Goal: Information Seeking & Learning: Find specific fact

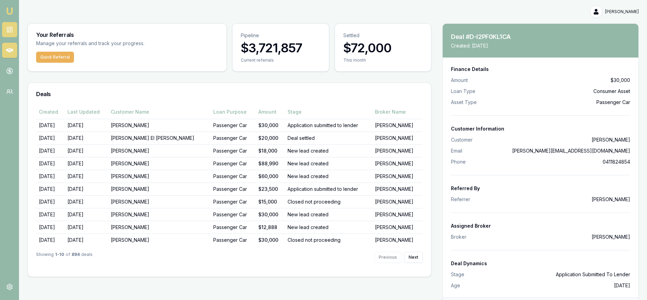
click at [16, 32] on link at bounding box center [9, 29] width 15 height 15
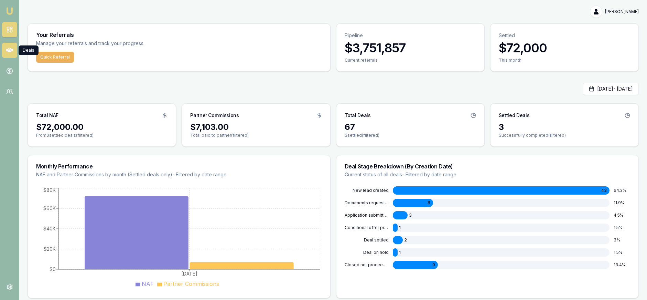
click at [9, 50] on icon at bounding box center [9, 50] width 7 height 4
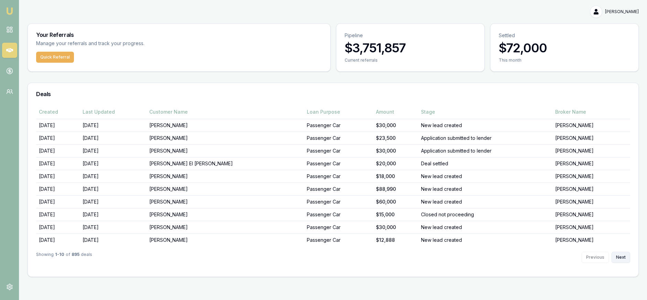
click at [620, 259] on button "Next" at bounding box center [621, 257] width 19 height 11
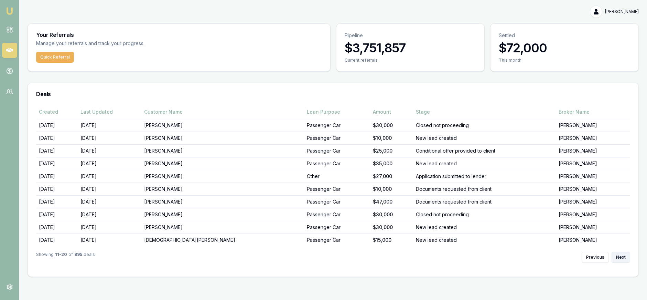
click at [620, 259] on button "Next" at bounding box center [621, 257] width 19 height 11
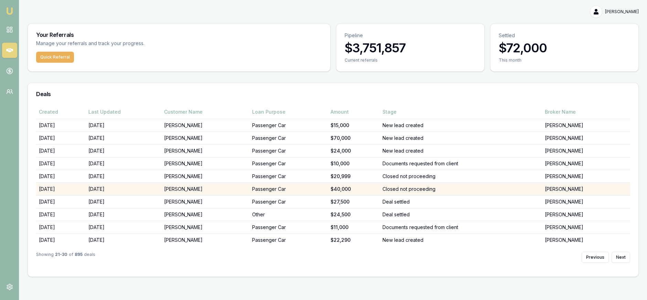
click at [432, 187] on td "Closed not proceeding" at bounding box center [461, 188] width 162 height 13
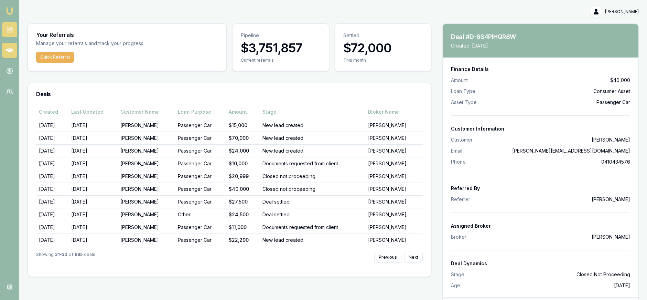
click at [11, 27] on rect at bounding box center [11, 27] width 2 height 1
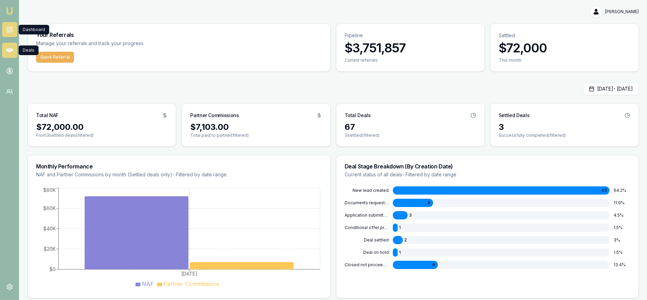
click at [4, 44] on link at bounding box center [9, 50] width 15 height 15
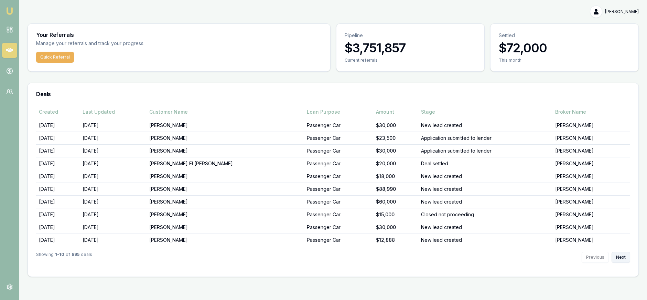
click at [621, 255] on button "Next" at bounding box center [621, 257] width 19 height 11
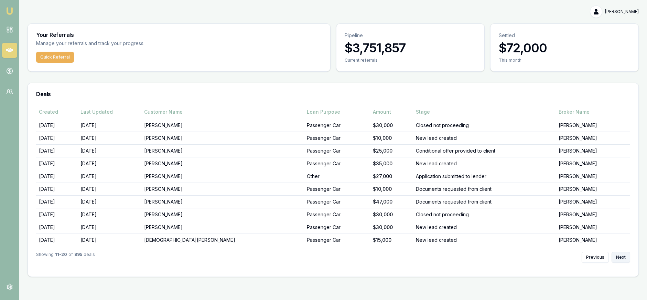
click at [621, 255] on button "Next" at bounding box center [621, 257] width 19 height 11
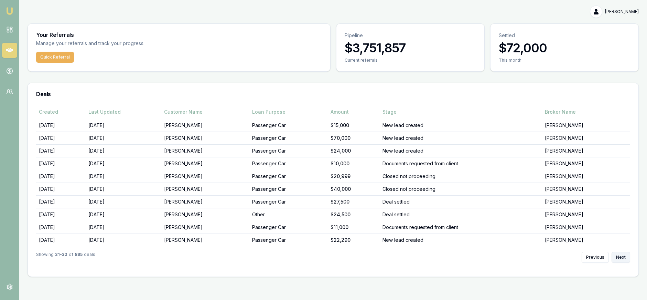
click at [621, 255] on button "Next" at bounding box center [621, 257] width 19 height 11
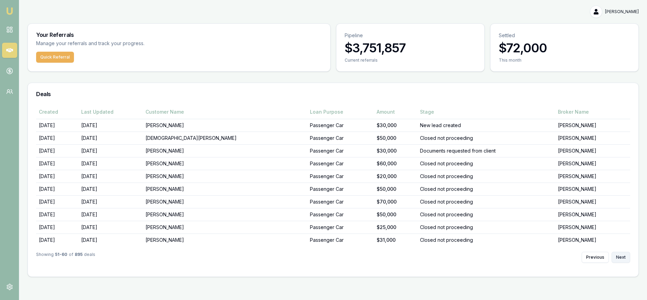
click at [621, 255] on button "Next" at bounding box center [621, 257] width 19 height 11
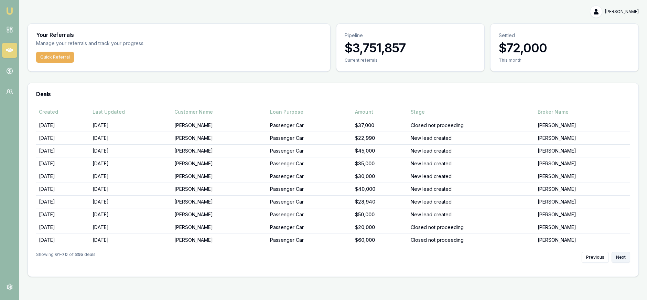
click at [621, 255] on button "Next" at bounding box center [621, 257] width 19 height 11
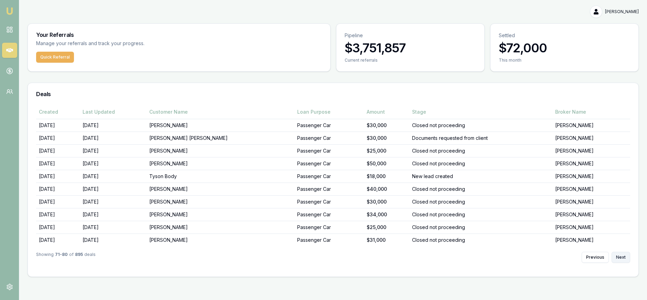
click at [621, 255] on button "Next" at bounding box center [621, 257] width 19 height 11
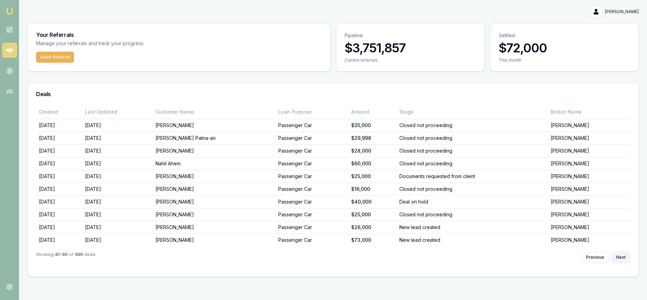
click at [621, 255] on button "Next" at bounding box center [621, 257] width 19 height 11
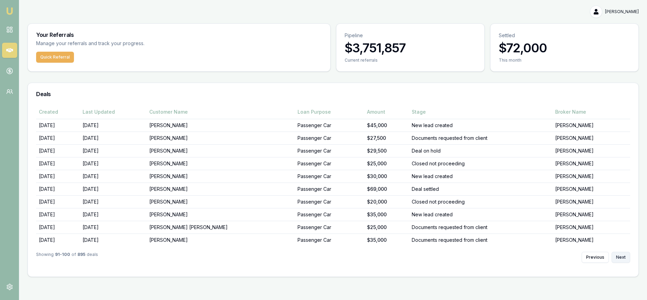
click at [621, 255] on button "Next" at bounding box center [621, 257] width 19 height 11
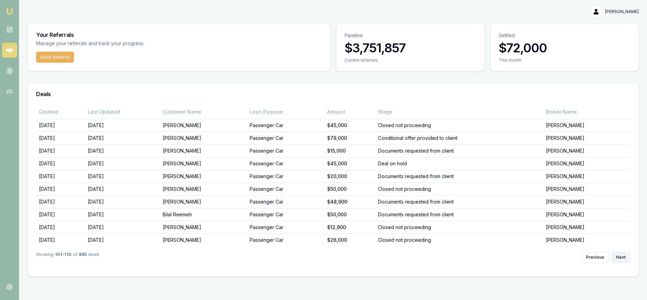
click at [621, 255] on button "Next" at bounding box center [621, 257] width 19 height 11
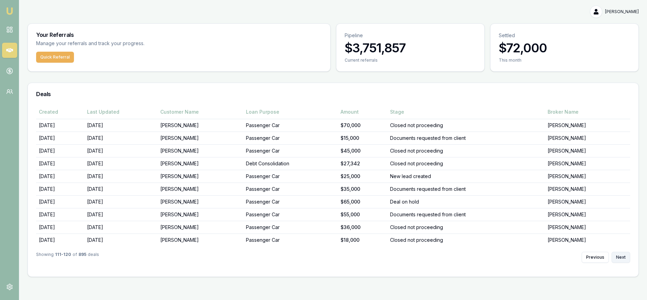
click at [621, 255] on button "Next" at bounding box center [621, 257] width 19 height 11
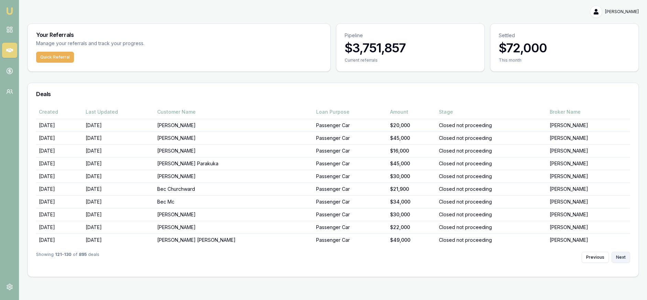
click at [621, 255] on button "Next" at bounding box center [621, 257] width 19 height 11
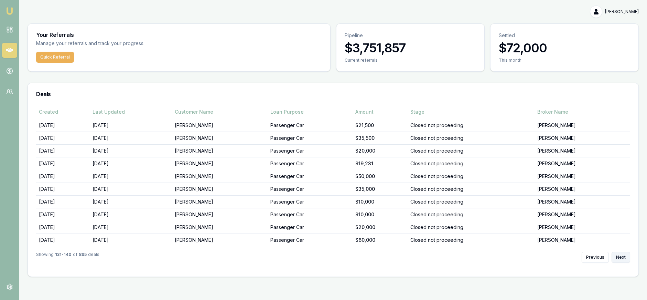
click at [621, 255] on button "Next" at bounding box center [621, 257] width 19 height 11
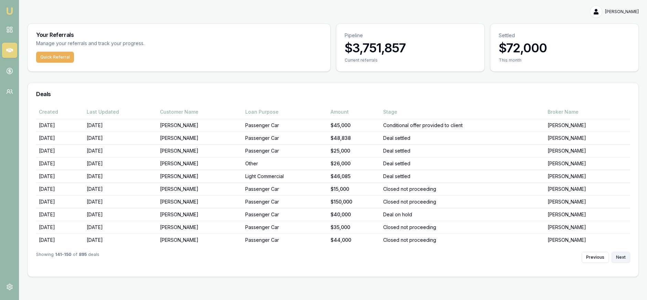
click at [621, 255] on button "Next" at bounding box center [621, 257] width 19 height 11
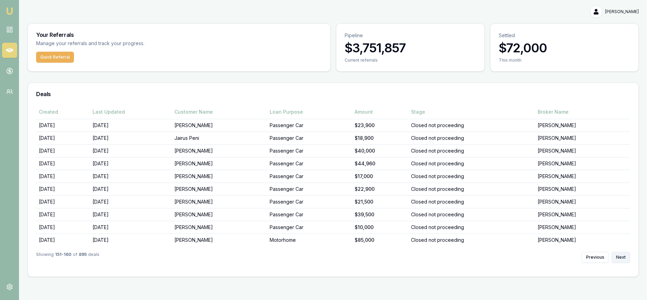
click at [621, 255] on button "Next" at bounding box center [621, 257] width 19 height 11
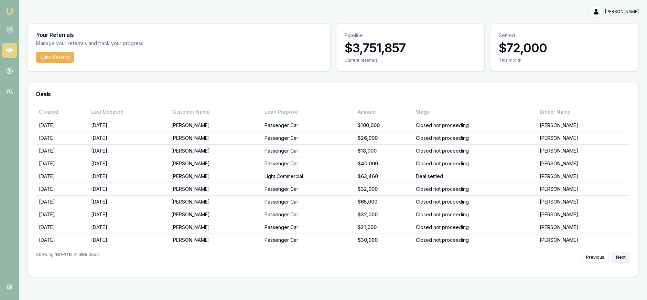
click at [621, 255] on button "Next" at bounding box center [621, 257] width 19 height 11
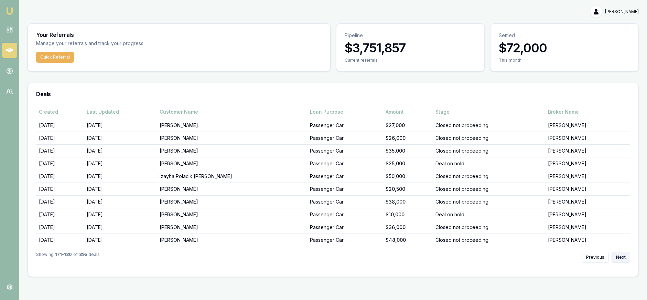
click at [621, 255] on button "Next" at bounding box center [621, 257] width 19 height 11
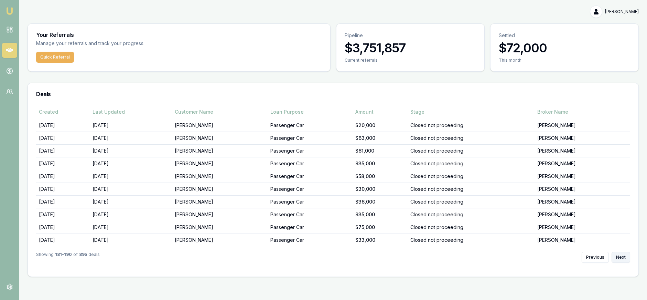
click at [621, 255] on button "Next" at bounding box center [621, 257] width 19 height 11
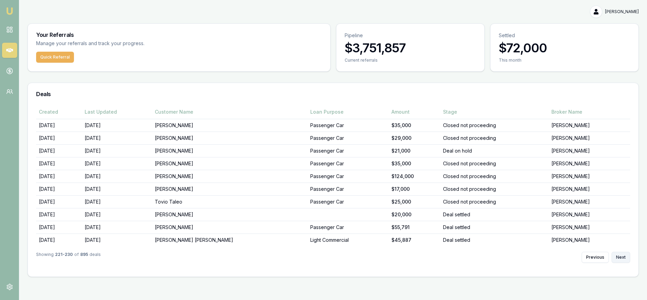
click at [621, 255] on button "Next" at bounding box center [621, 257] width 19 height 11
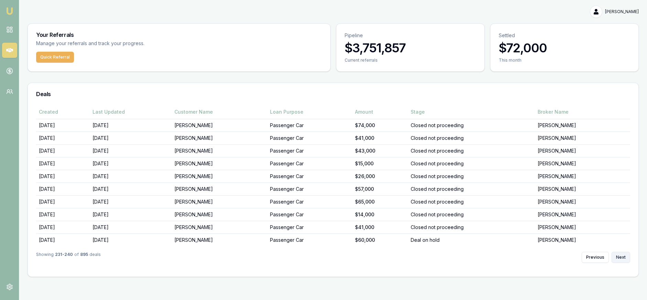
click at [621, 255] on button "Next" at bounding box center [621, 257] width 19 height 11
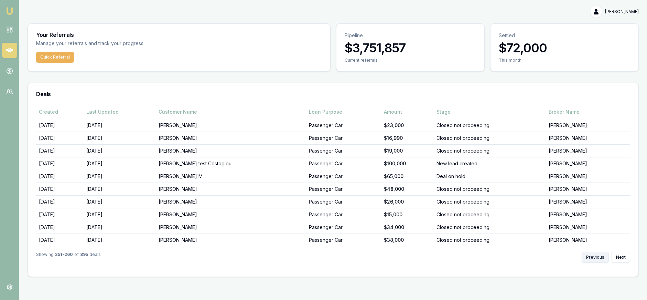
click at [589, 255] on button "Previous" at bounding box center [595, 257] width 27 height 11
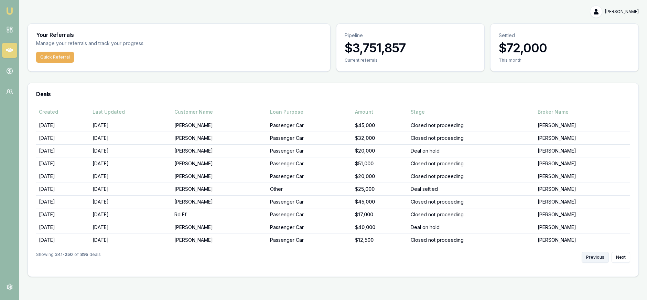
click at [589, 255] on button "Previous" at bounding box center [595, 257] width 27 height 11
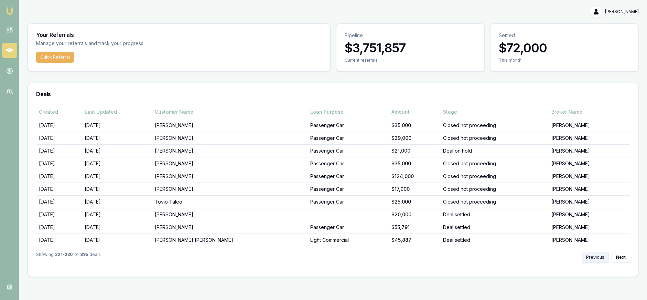
click at [589, 255] on button "Previous" at bounding box center [595, 257] width 27 height 11
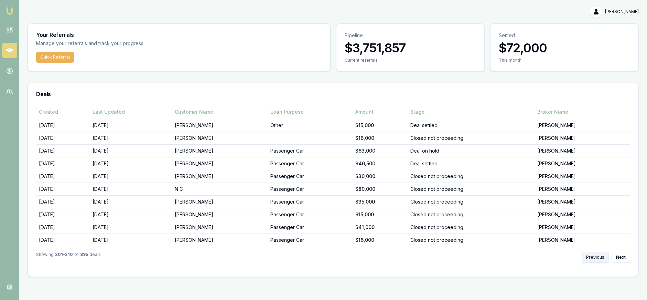
click at [589, 255] on button "Previous" at bounding box center [595, 257] width 27 height 11
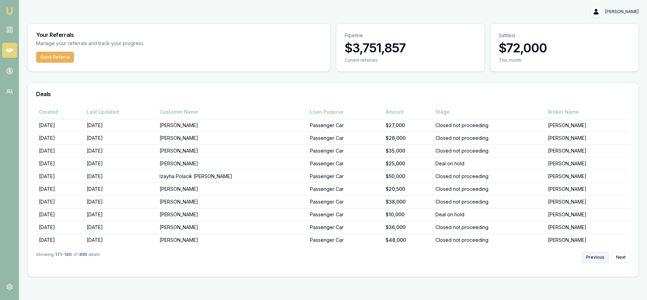
click at [589, 255] on button "Previous" at bounding box center [595, 257] width 27 height 11
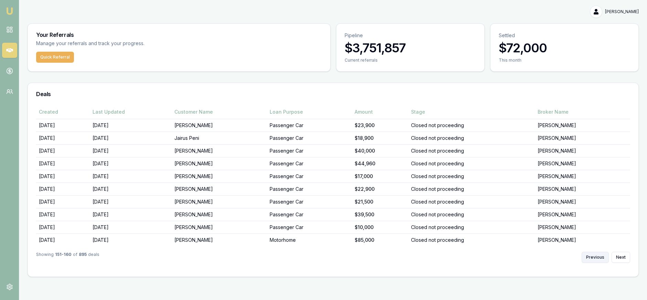
click at [589, 255] on button "Previous" at bounding box center [595, 257] width 27 height 11
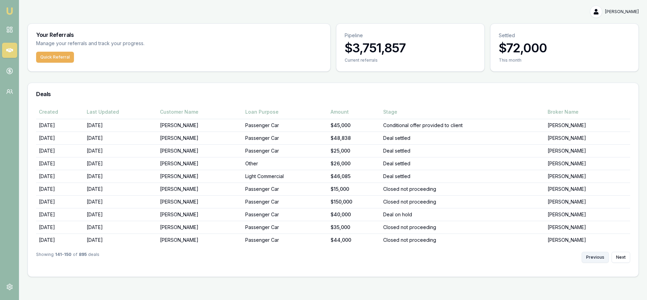
click at [589, 255] on button "Previous" at bounding box center [595, 257] width 27 height 11
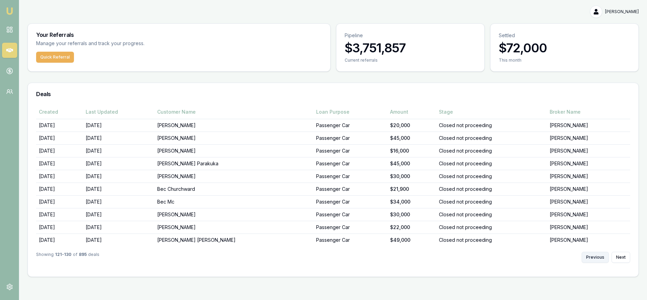
click at [589, 255] on button "Previous" at bounding box center [595, 257] width 27 height 11
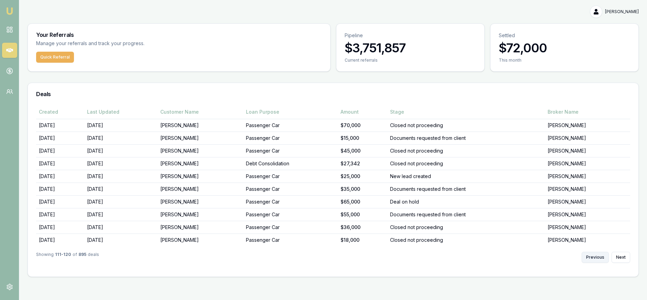
click at [589, 255] on button "Previous" at bounding box center [595, 257] width 27 height 11
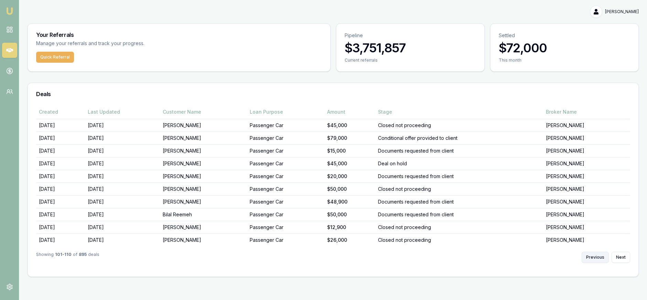
click at [589, 255] on button "Previous" at bounding box center [595, 257] width 27 height 11
click at [591, 255] on button "Previous" at bounding box center [595, 257] width 27 height 11
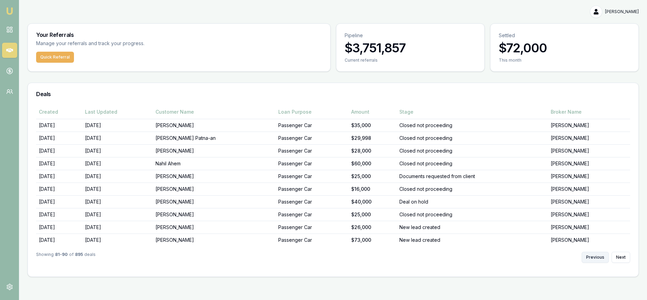
click at [591, 255] on button "Previous" at bounding box center [595, 257] width 27 height 11
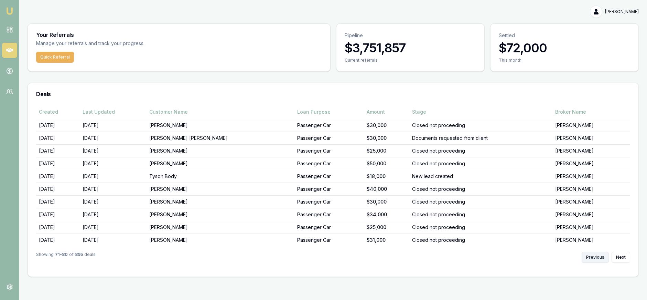
click at [591, 255] on button "Previous" at bounding box center [595, 257] width 27 height 11
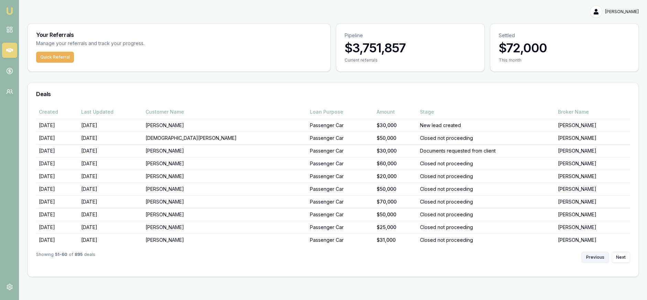
click at [591, 255] on button "Previous" at bounding box center [595, 257] width 27 height 11
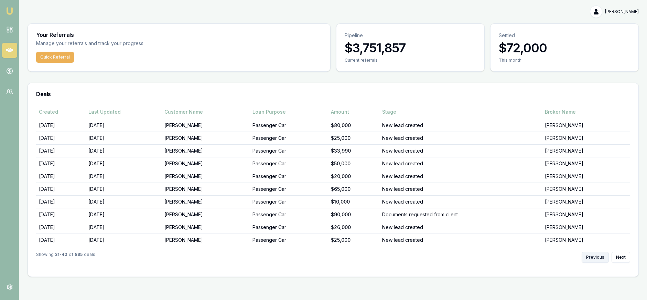
click at [591, 255] on button "Previous" at bounding box center [595, 257] width 27 height 11
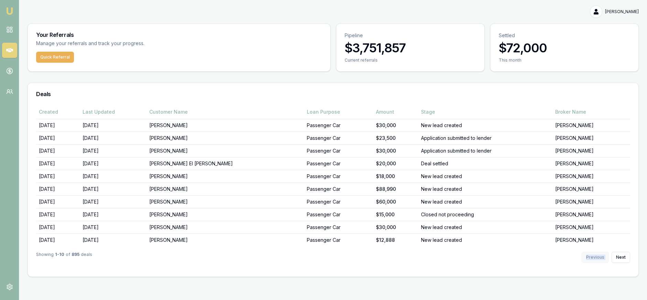
click at [591, 255] on div "Previous Next" at bounding box center [606, 257] width 49 height 11
click at [619, 257] on button "Next" at bounding box center [621, 257] width 19 height 11
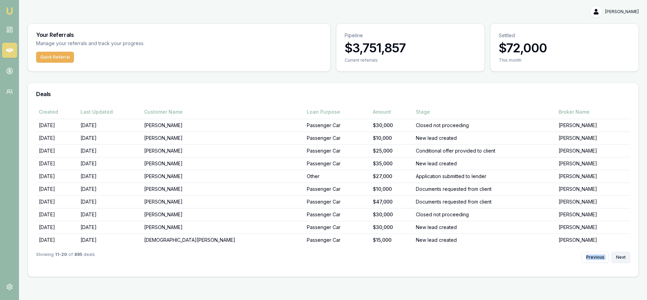
click at [619, 257] on button "Next" at bounding box center [621, 257] width 19 height 11
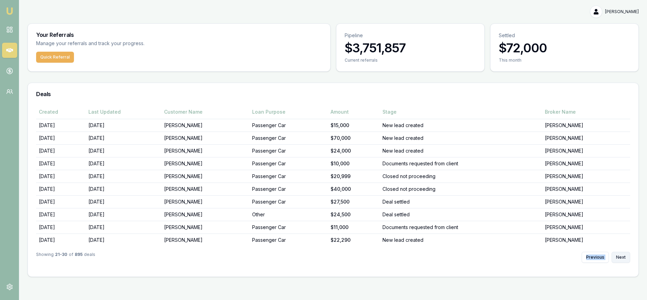
click at [619, 257] on button "Next" at bounding box center [621, 257] width 19 height 11
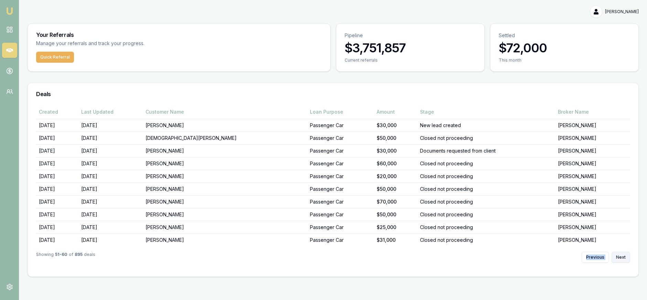
click at [619, 257] on button "Next" at bounding box center [621, 257] width 19 height 11
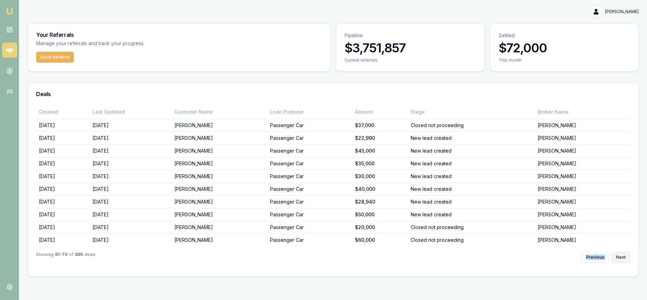
click at [619, 257] on button "Next" at bounding box center [621, 257] width 19 height 11
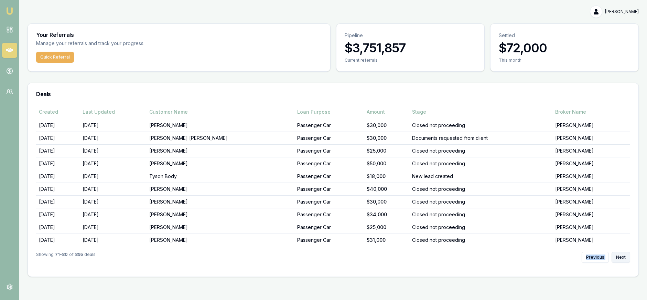
click at [618, 255] on button "Next" at bounding box center [621, 257] width 19 height 11
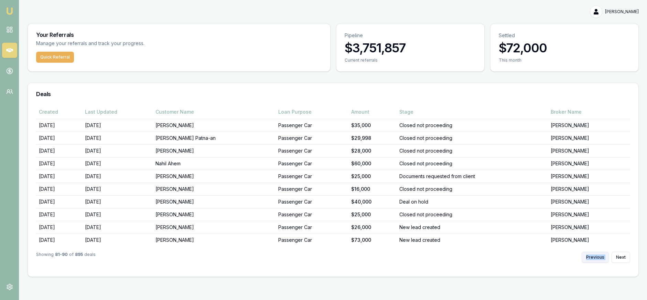
click at [595, 256] on button "Previous" at bounding box center [595, 257] width 27 height 11
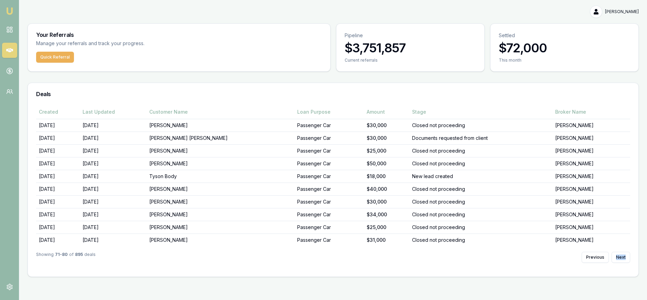
click at [624, 251] on div "Showing 71 - 80 of 895 deals Previous Next" at bounding box center [333, 257] width 594 height 22
click at [621, 254] on button "Next" at bounding box center [621, 257] width 19 height 11
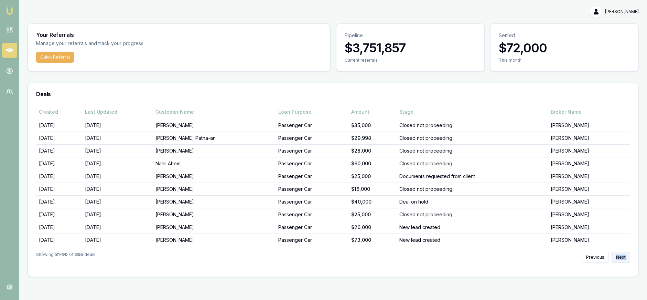
click at [622, 253] on button "Next" at bounding box center [621, 257] width 19 height 11
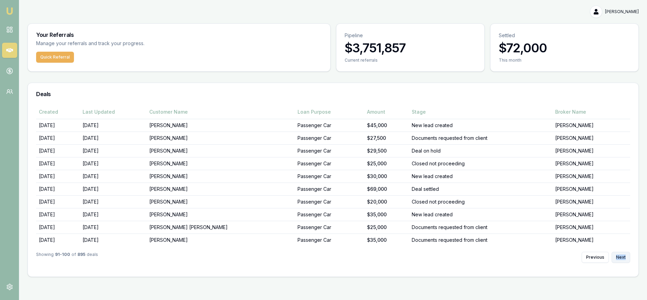
click at [622, 252] on button "Next" at bounding box center [621, 257] width 19 height 11
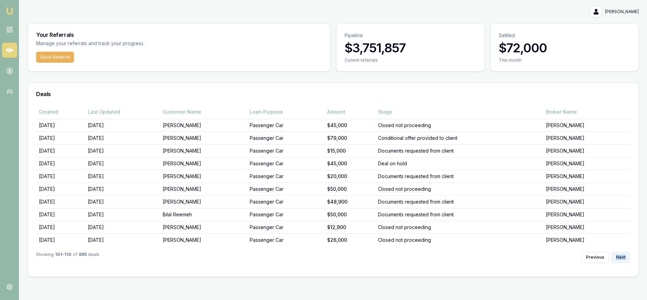
click at [623, 257] on button "Next" at bounding box center [621, 257] width 19 height 11
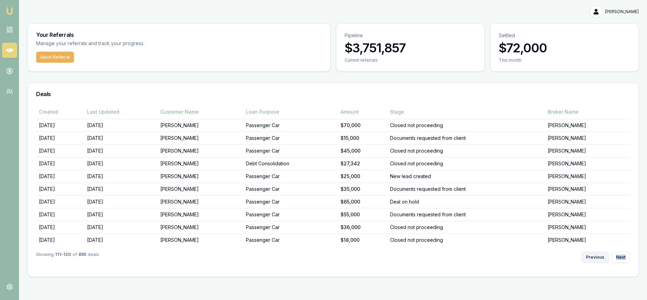
click at [601, 257] on button "Previous" at bounding box center [595, 257] width 27 height 11
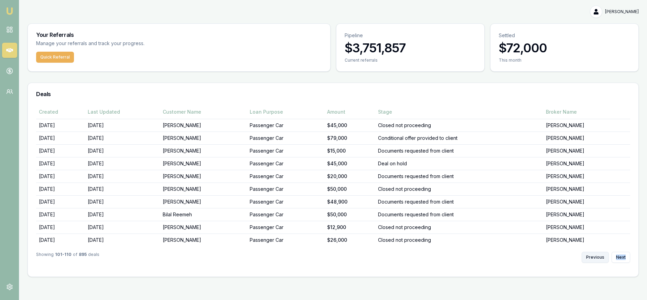
click at [601, 257] on button "Previous" at bounding box center [595, 257] width 27 height 11
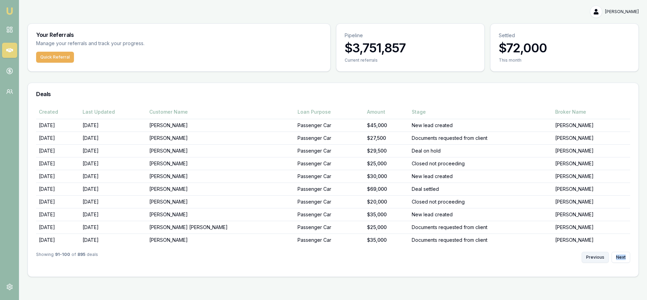
click at [601, 257] on button "Previous" at bounding box center [595, 257] width 27 height 11
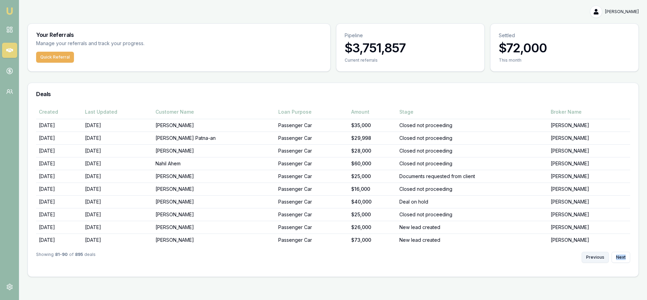
click at [601, 257] on button "Previous" at bounding box center [595, 257] width 27 height 11
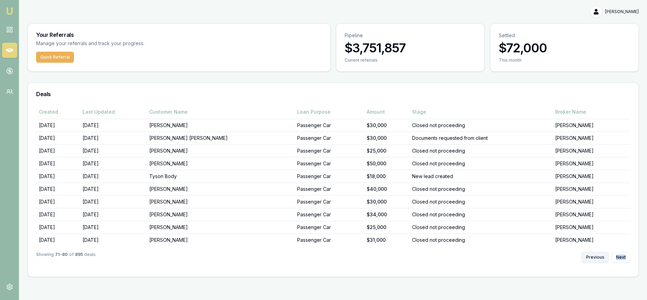
click at [601, 257] on button "Previous" at bounding box center [595, 257] width 27 height 11
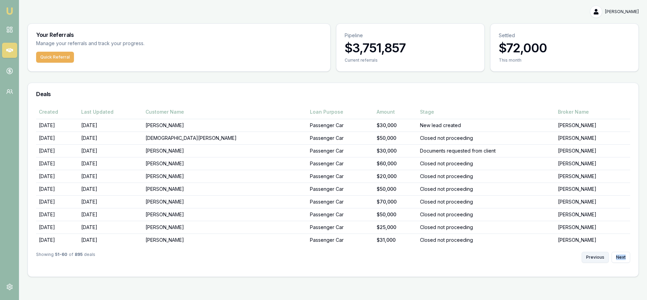
click at [601, 257] on button "Previous" at bounding box center [595, 257] width 27 height 11
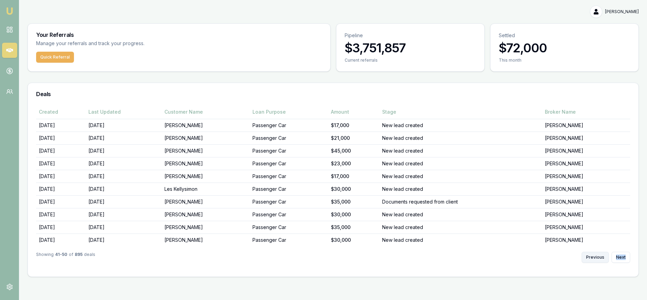
click at [601, 257] on button "Previous" at bounding box center [595, 257] width 27 height 11
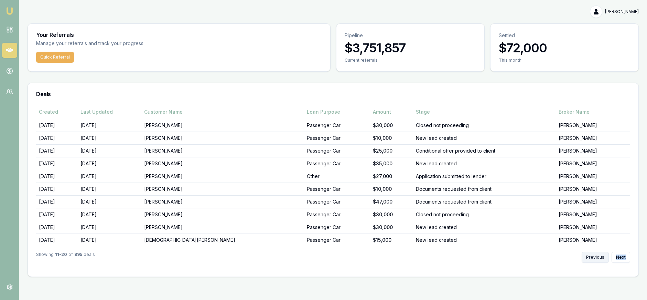
click at [601, 257] on button "Previous" at bounding box center [595, 257] width 27 height 11
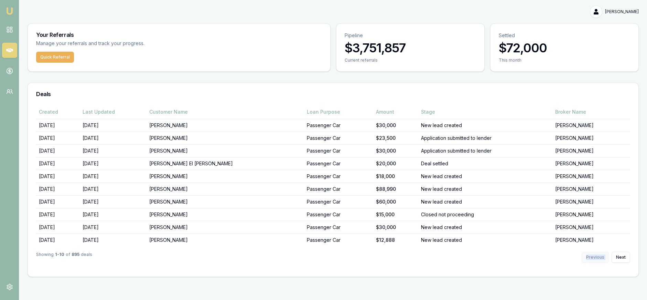
click at [601, 257] on div "Previous Next" at bounding box center [606, 257] width 49 height 11
click at [602, 257] on div "Previous Next" at bounding box center [606, 257] width 49 height 11
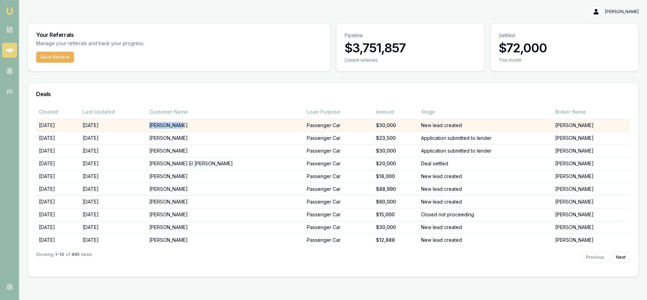
copy td "[PERSON_NAME]"
drag, startPoint x: 202, startPoint y: 126, endPoint x: 169, endPoint y: 127, distance: 33.0
click at [169, 127] on td "[PERSON_NAME]" at bounding box center [225, 125] width 157 height 13
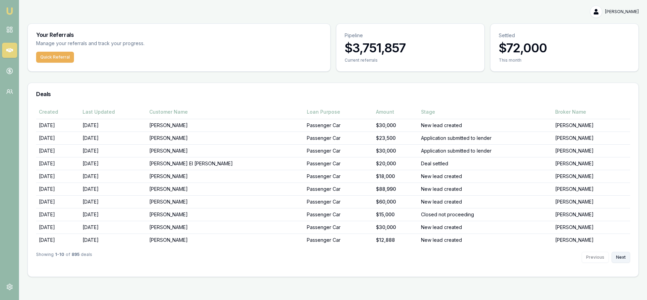
click at [621, 254] on button "Next" at bounding box center [621, 257] width 19 height 11
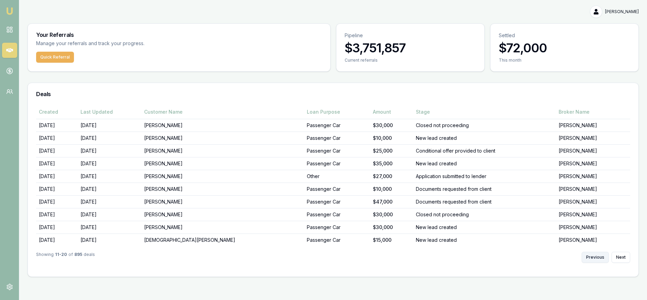
click at [591, 256] on button "Previous" at bounding box center [595, 257] width 27 height 11
